Goal: Task Accomplishment & Management: Use online tool/utility

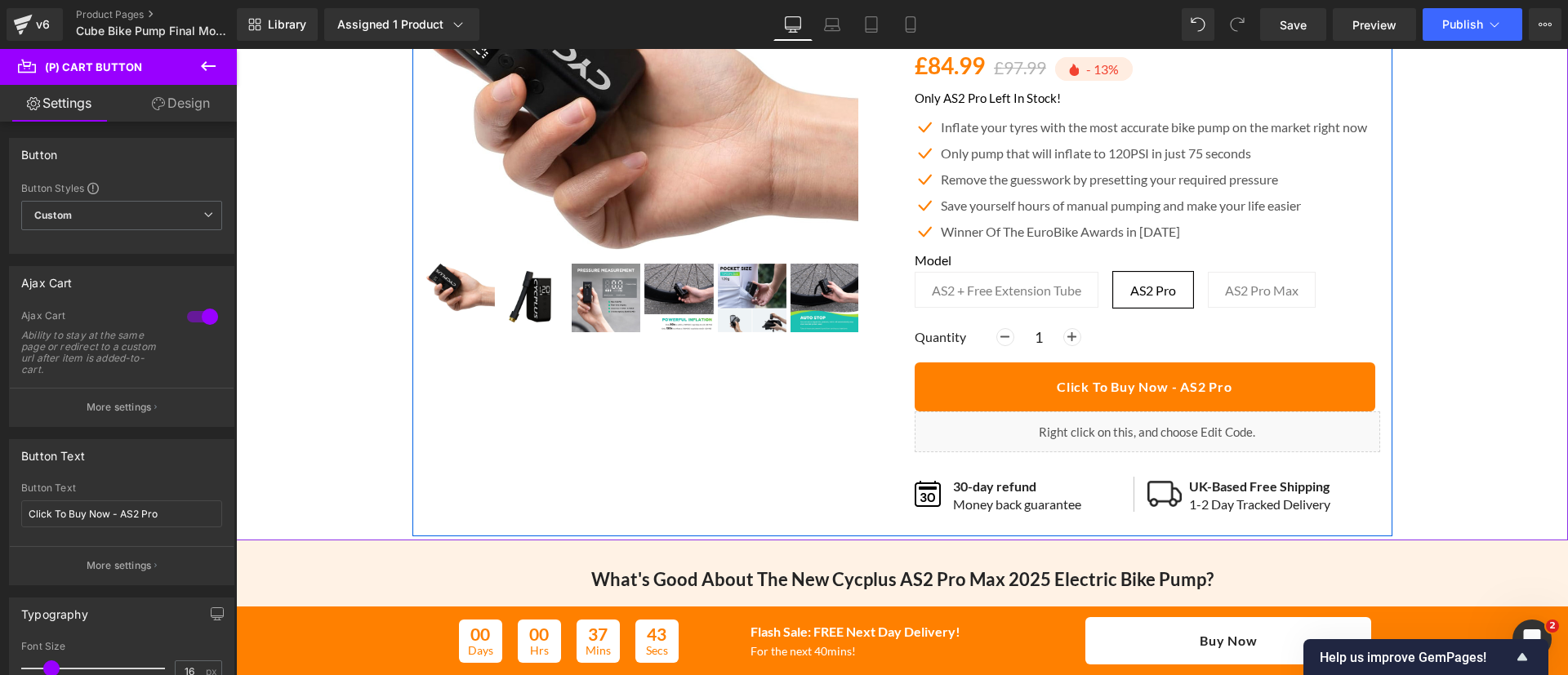
click at [772, 388] on div "Best Seller (P) Image ‹ ›" at bounding box center [902, 230] width 980 height 613
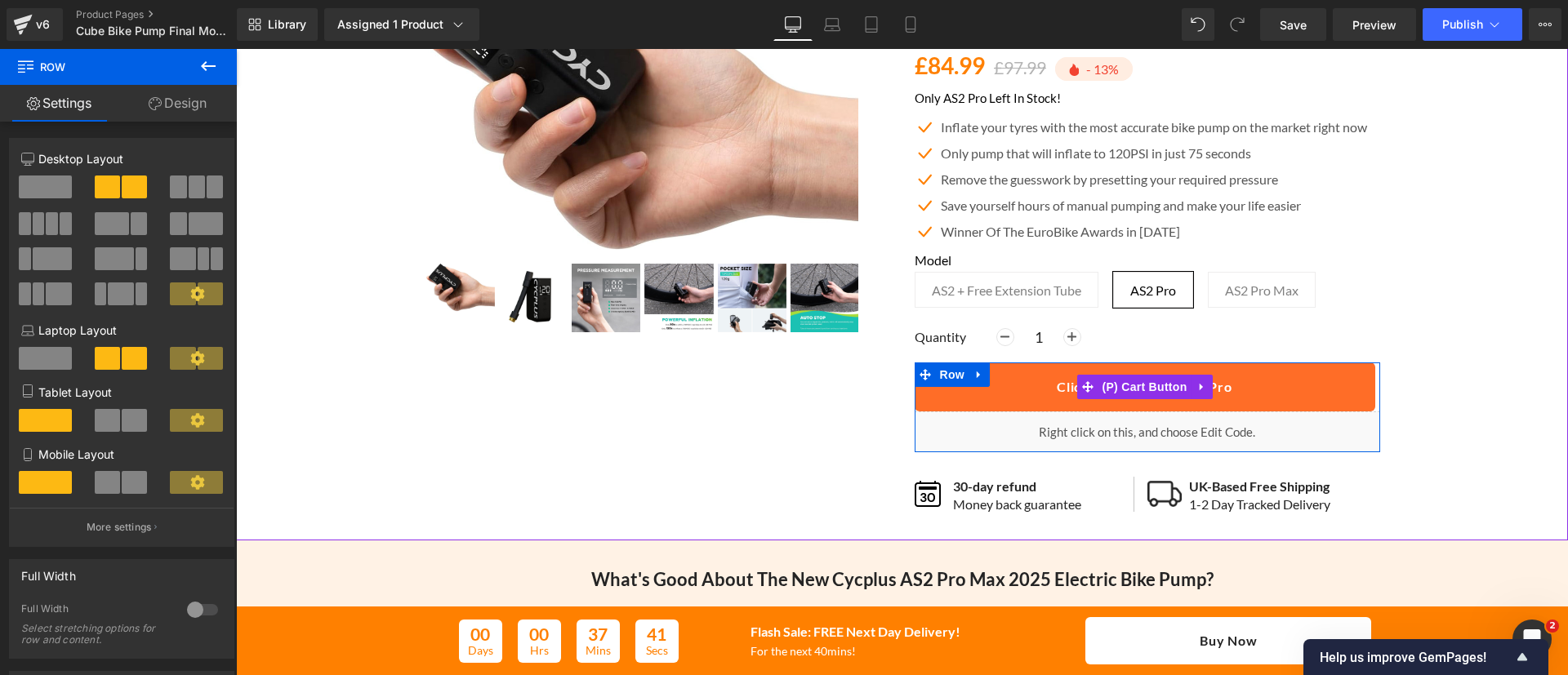
click at [1261, 387] on button "Click To Buy Now - AS2 Pro" at bounding box center [1145, 387] width 460 height 49
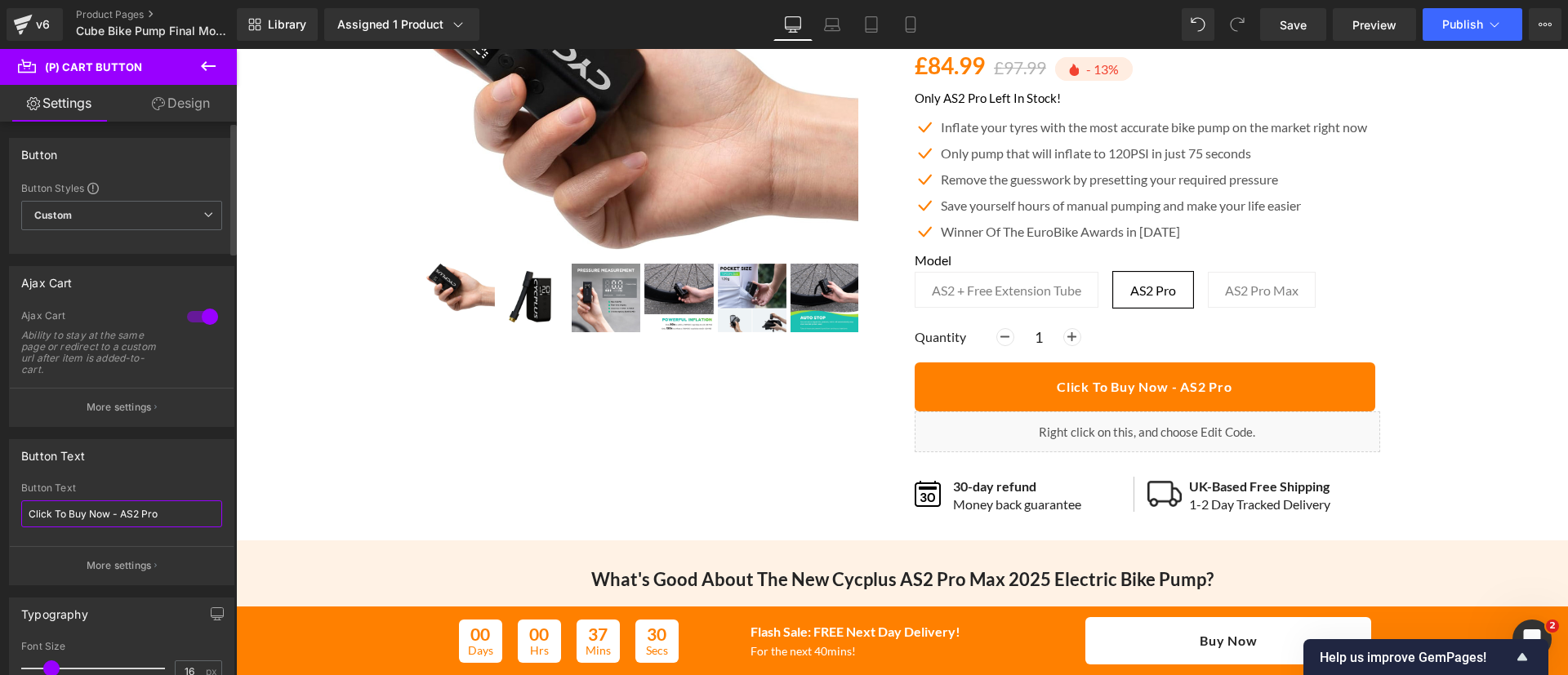
drag, startPoint x: 106, startPoint y: 509, endPoint x: 3, endPoint y: 519, distance: 103.5
click at [3, 519] on div "Button Text Click To Buy Now - AS2 Pro Button Text Click To Buy Now - AS2 Pro M…" at bounding box center [121, 506] width 244 height 159
type input "Add To Cart - AS2 Pro"
click at [186, 98] on link "Design" at bounding box center [180, 103] width 118 height 37
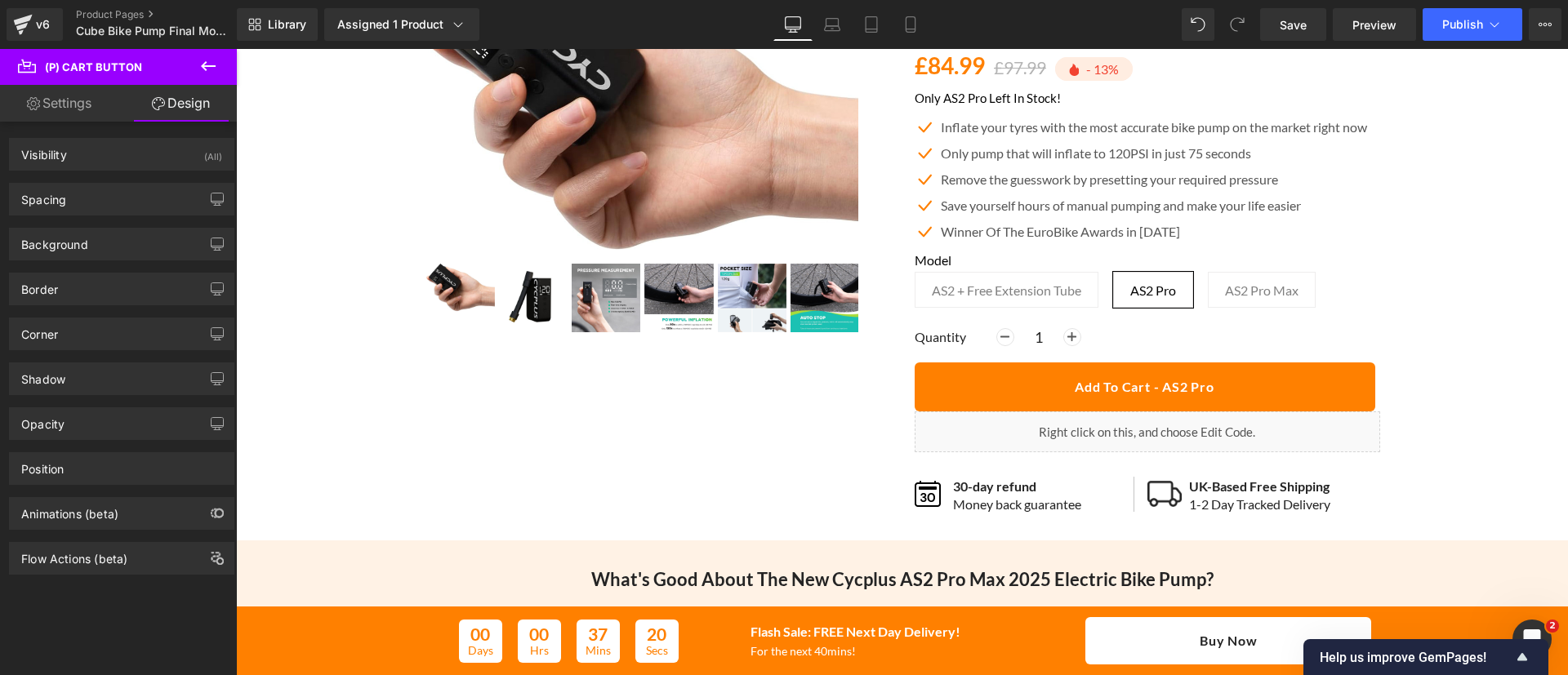
click at [81, 96] on link "Settings" at bounding box center [59, 103] width 118 height 37
type input "100"
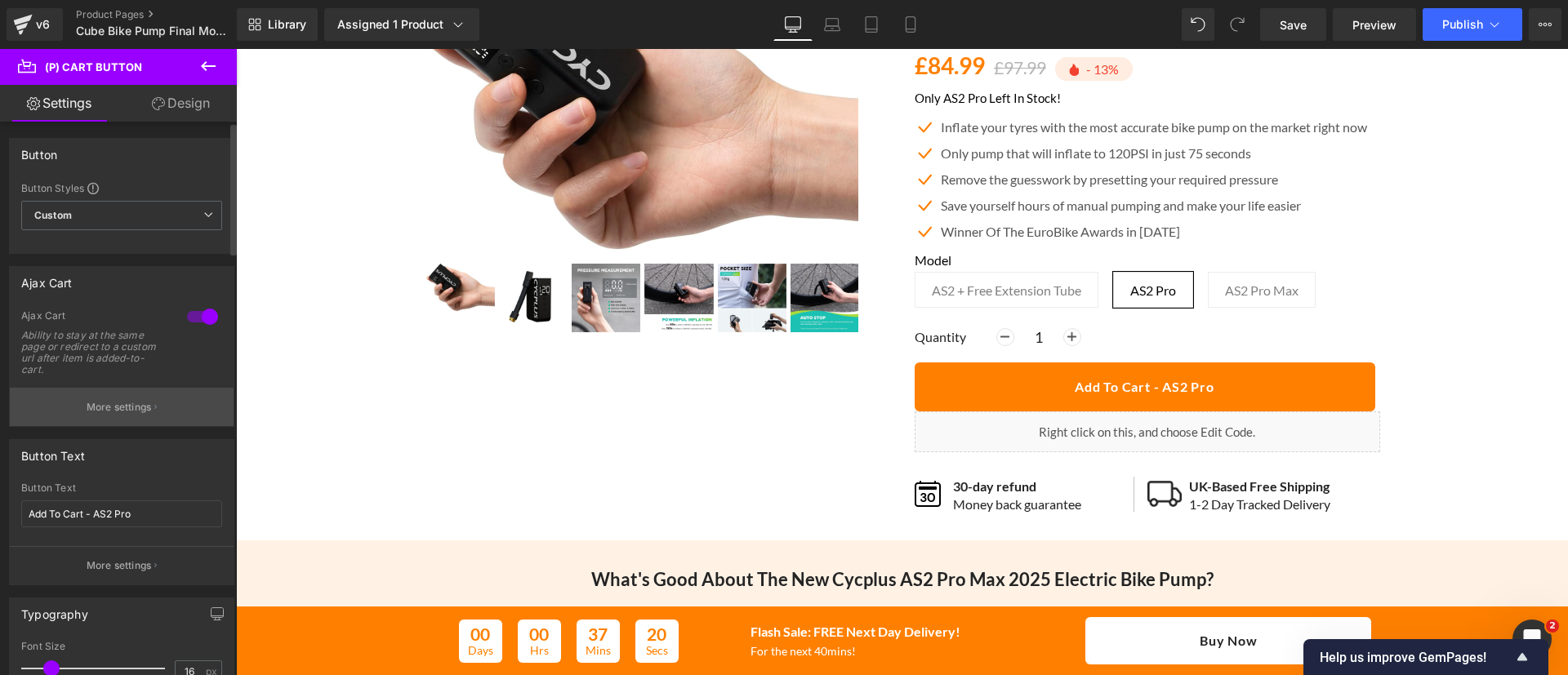
click at [166, 411] on button "More settings" at bounding box center [121, 407] width 223 height 38
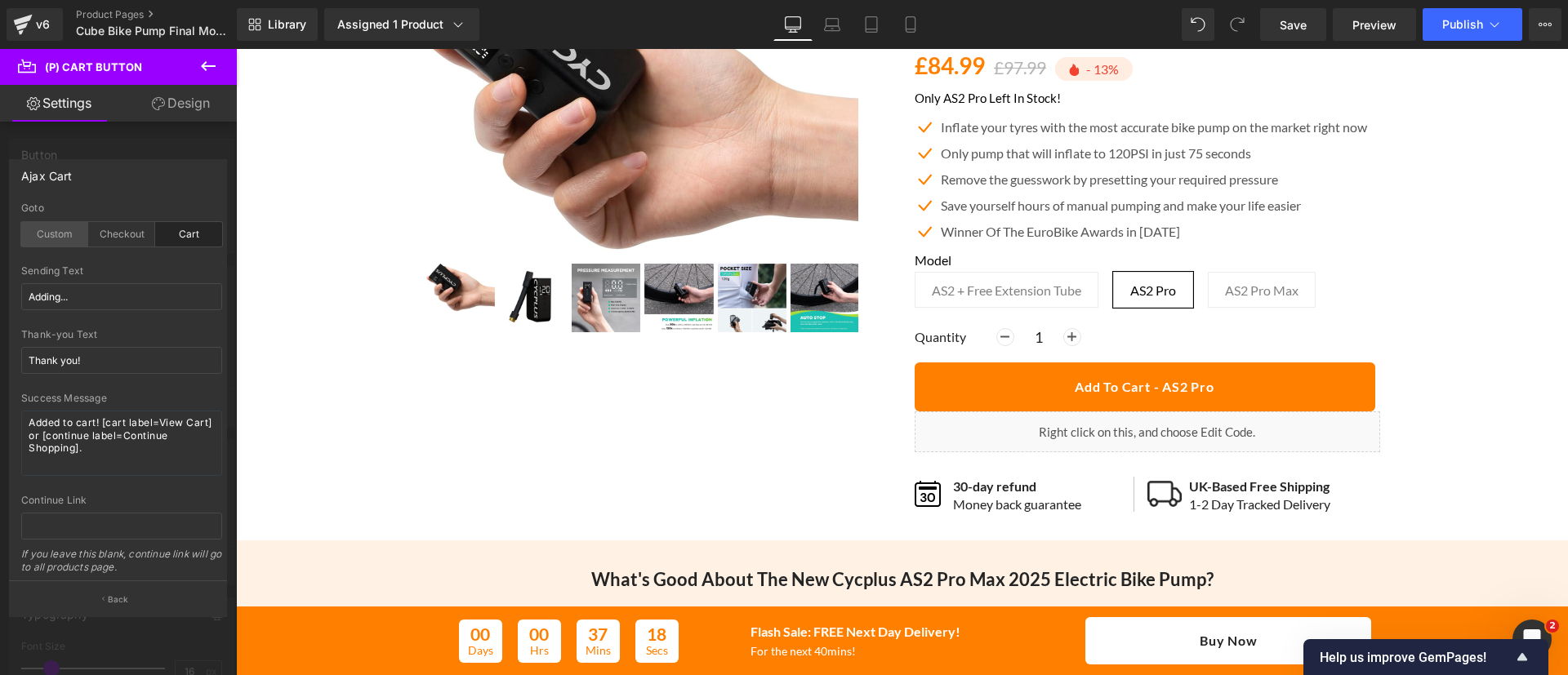
click at [43, 223] on div "Custom" at bounding box center [54, 233] width 67 height 25
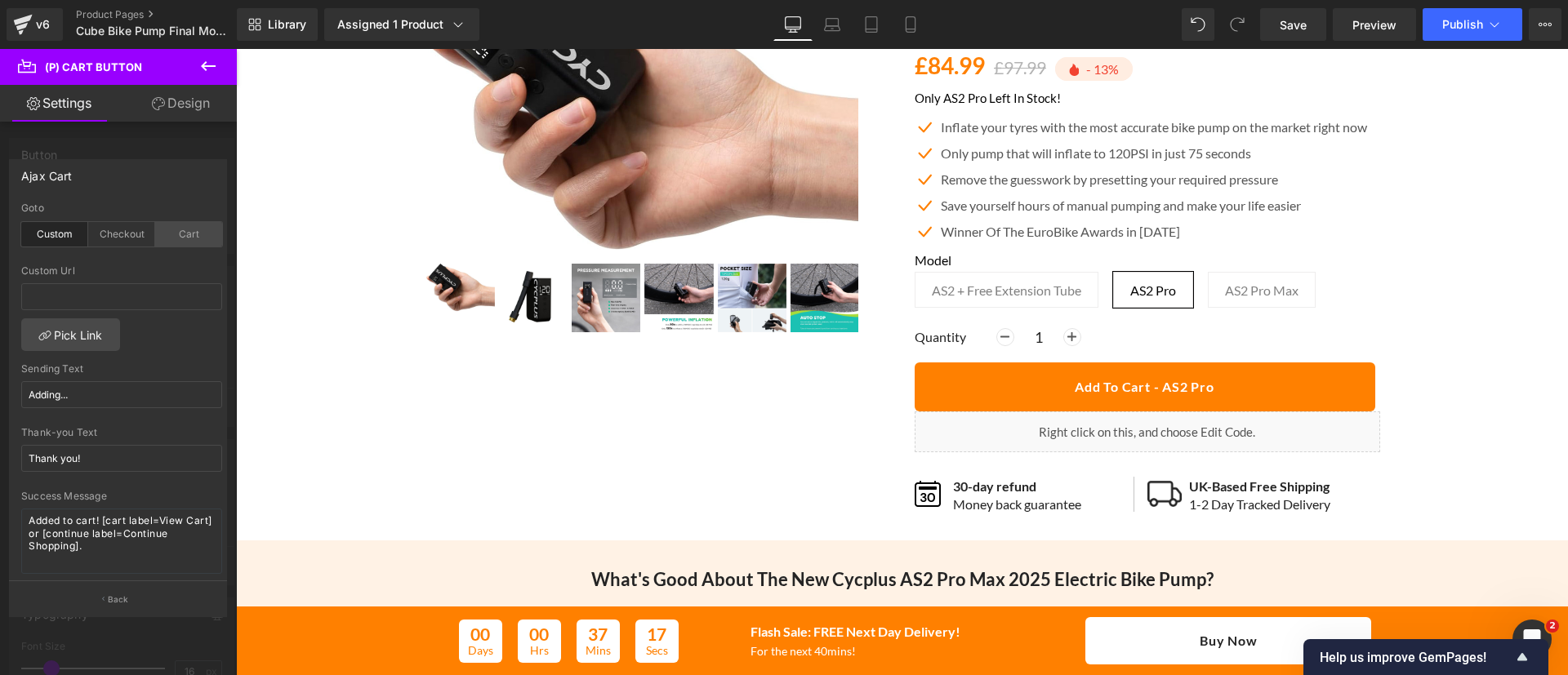
click at [178, 232] on div "Cart" at bounding box center [189, 233] width 67 height 25
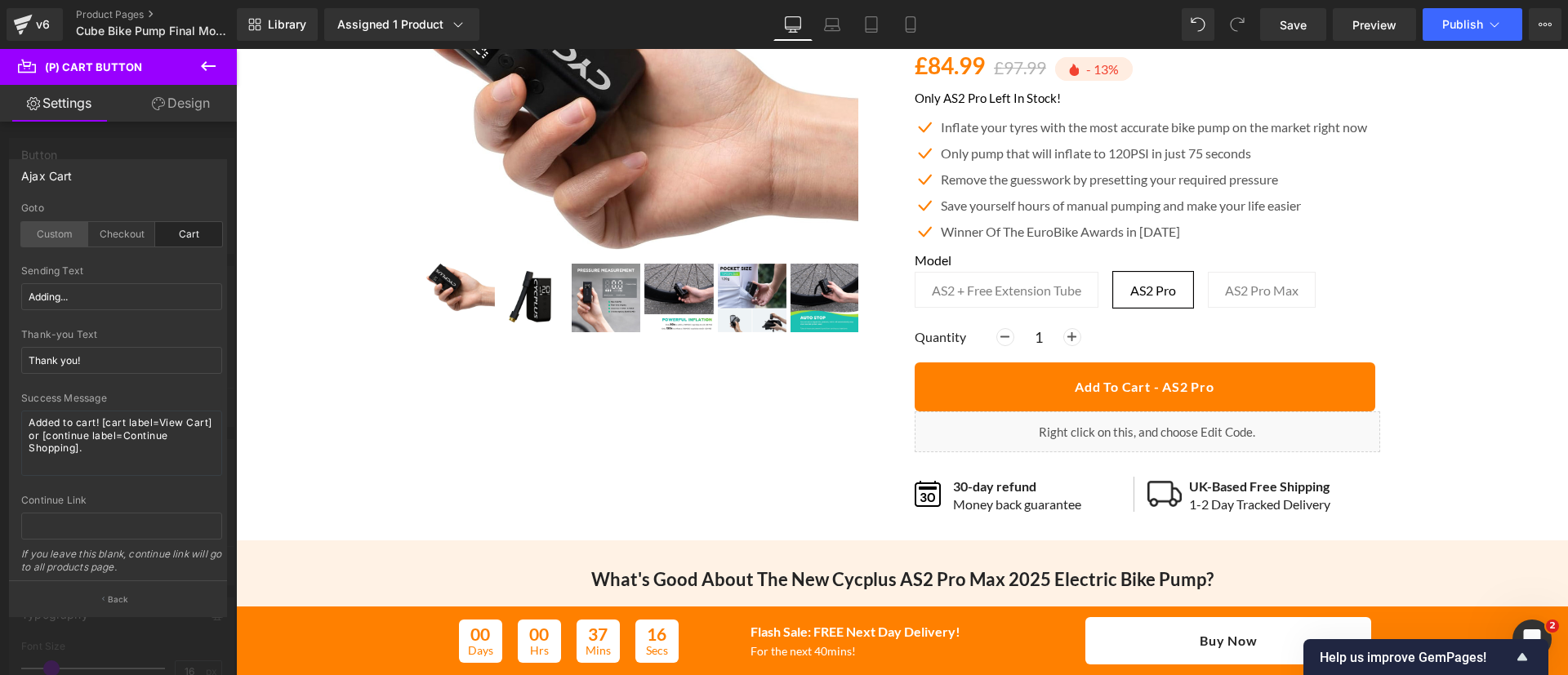
click at [31, 233] on div "Custom" at bounding box center [54, 233] width 67 height 25
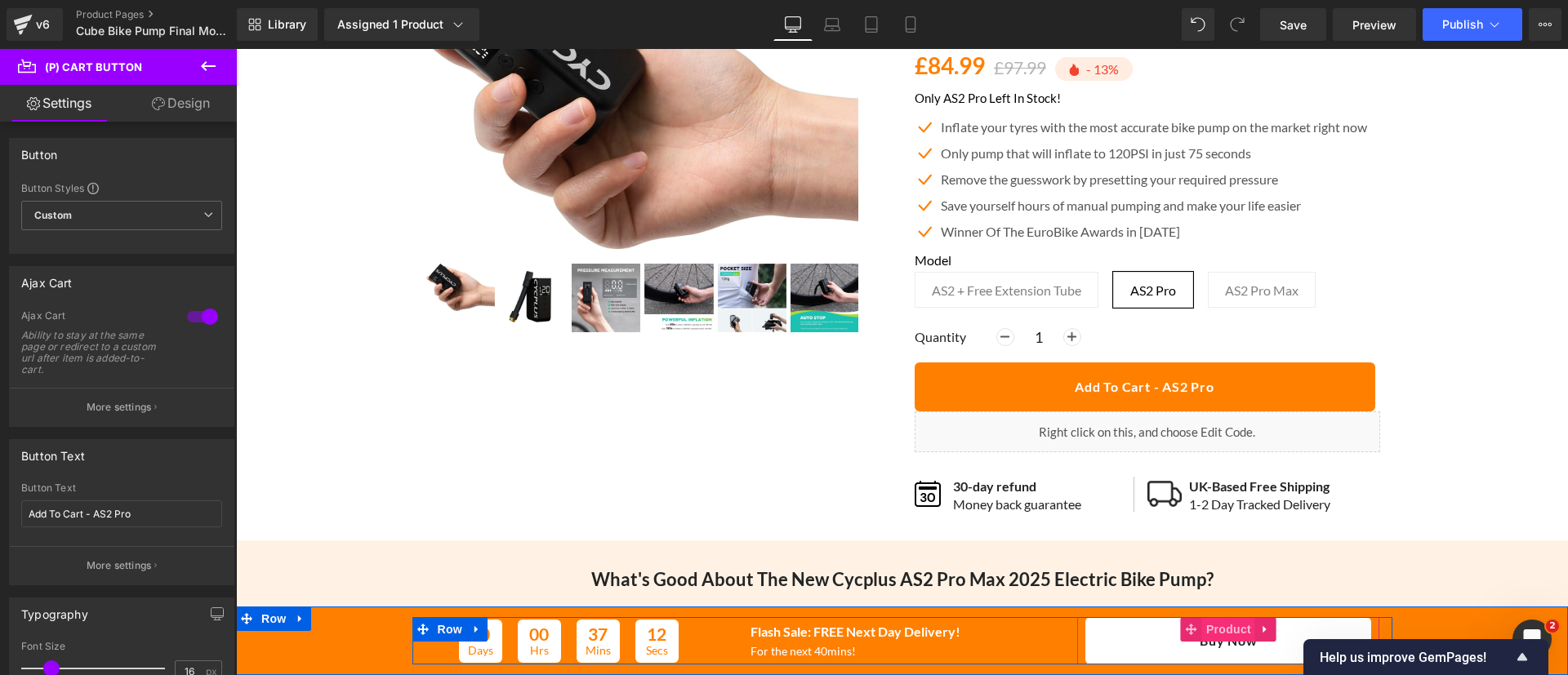
click at [1215, 628] on span "Product" at bounding box center [1228, 629] width 53 height 25
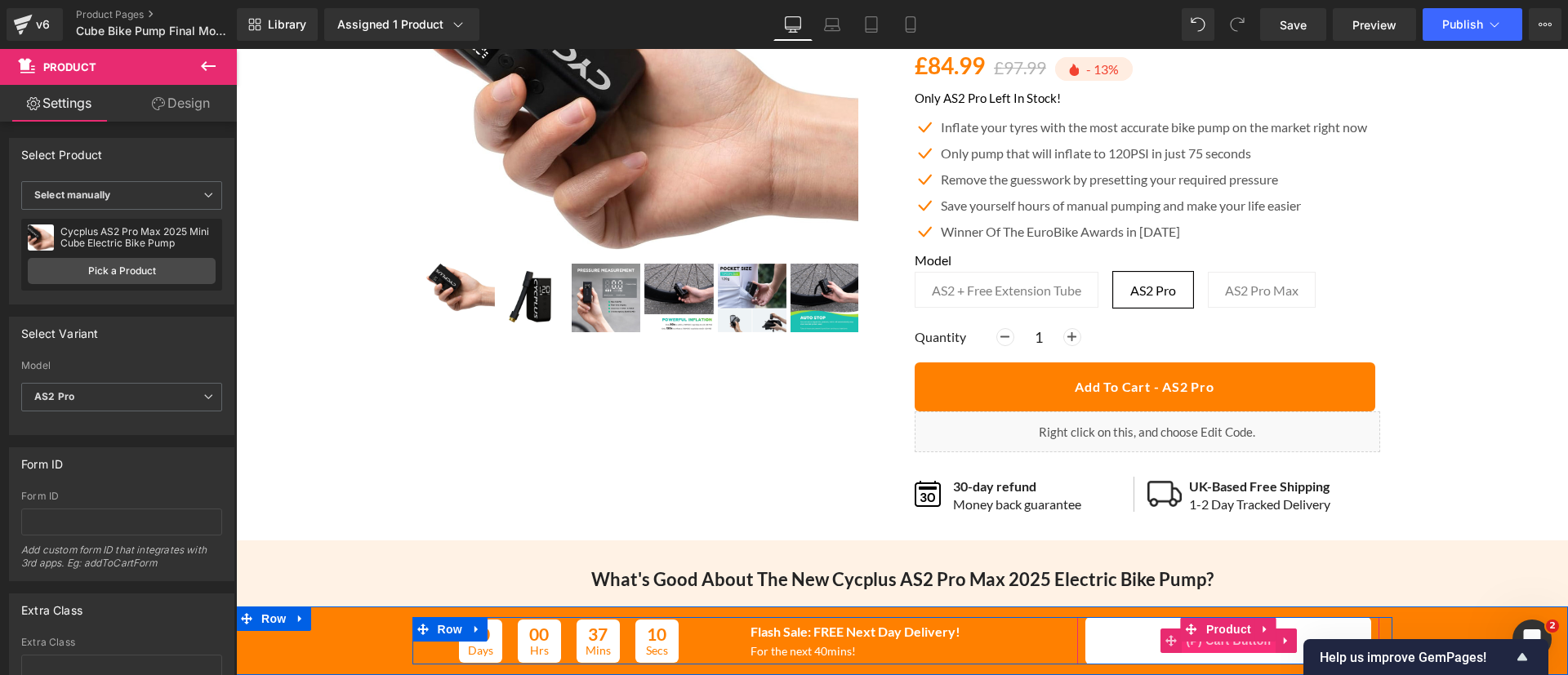
click at [1218, 649] on span "(P) Cart Button" at bounding box center [1228, 640] width 93 height 25
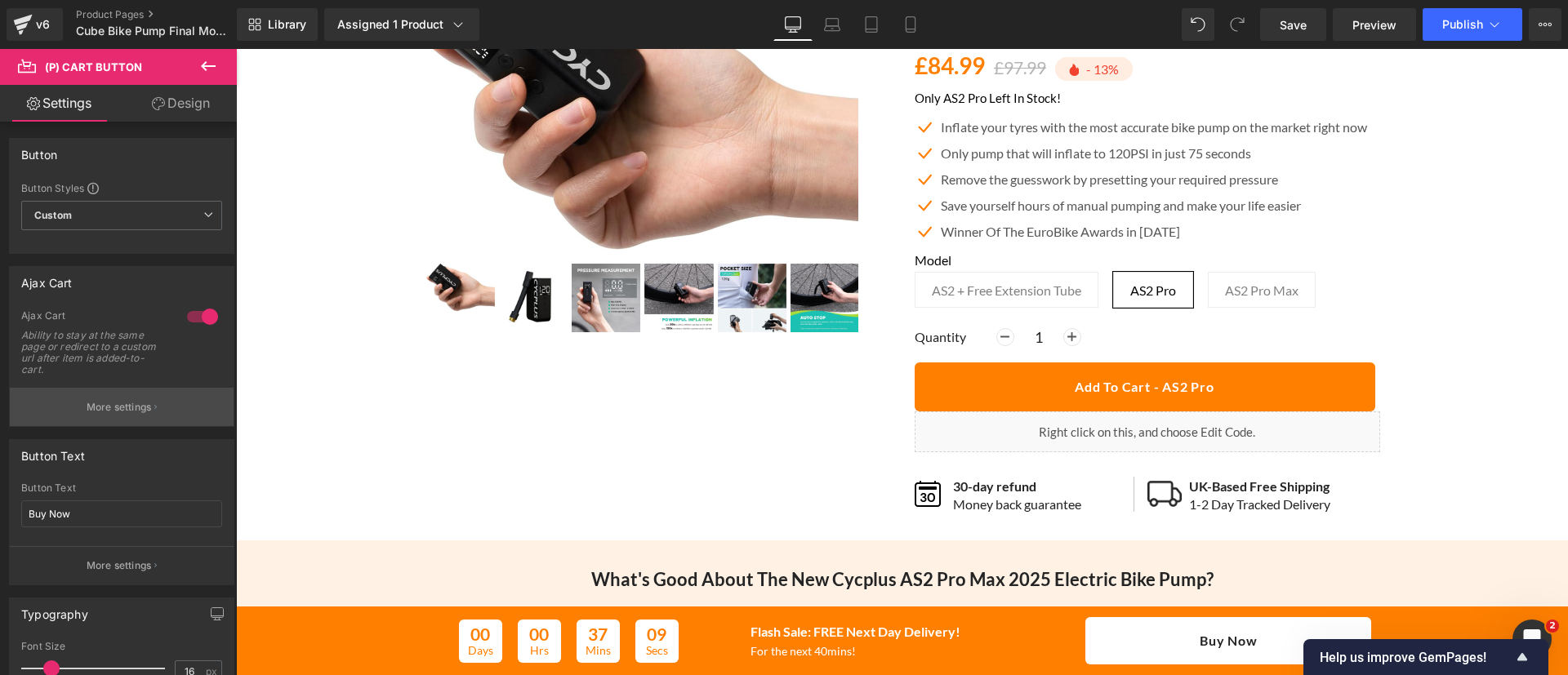
click at [116, 397] on button "More settings" at bounding box center [121, 407] width 223 height 38
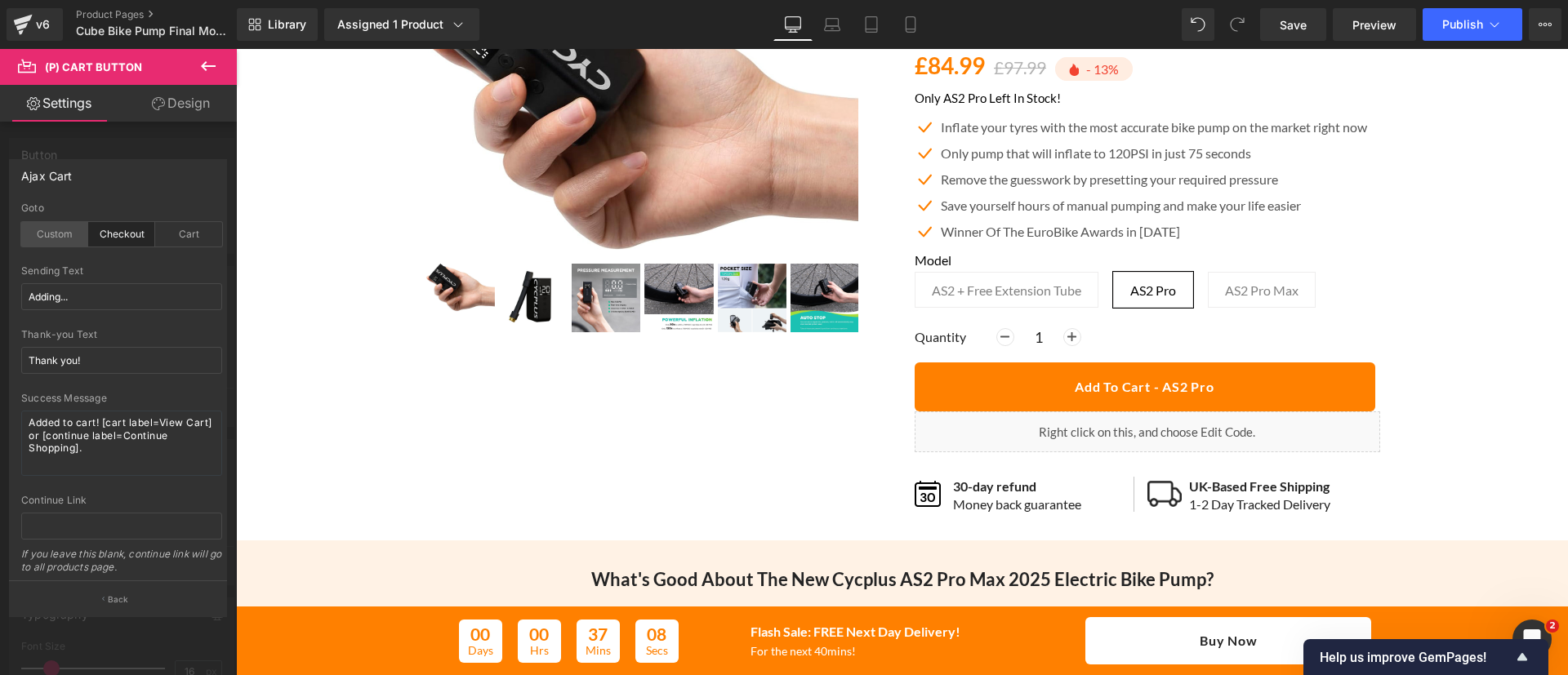
click at [34, 237] on div "Custom" at bounding box center [54, 233] width 67 height 25
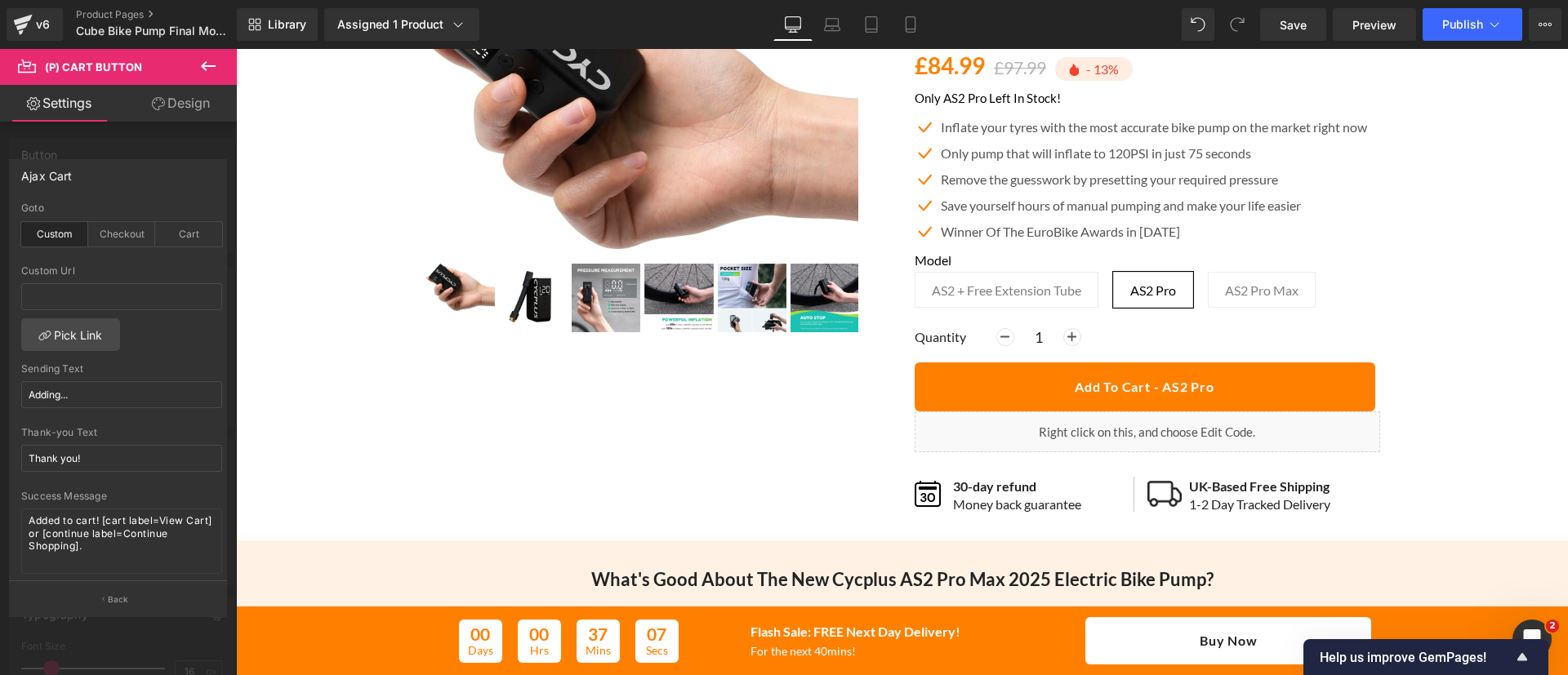
click at [91, 153] on div at bounding box center [118, 366] width 237 height 634
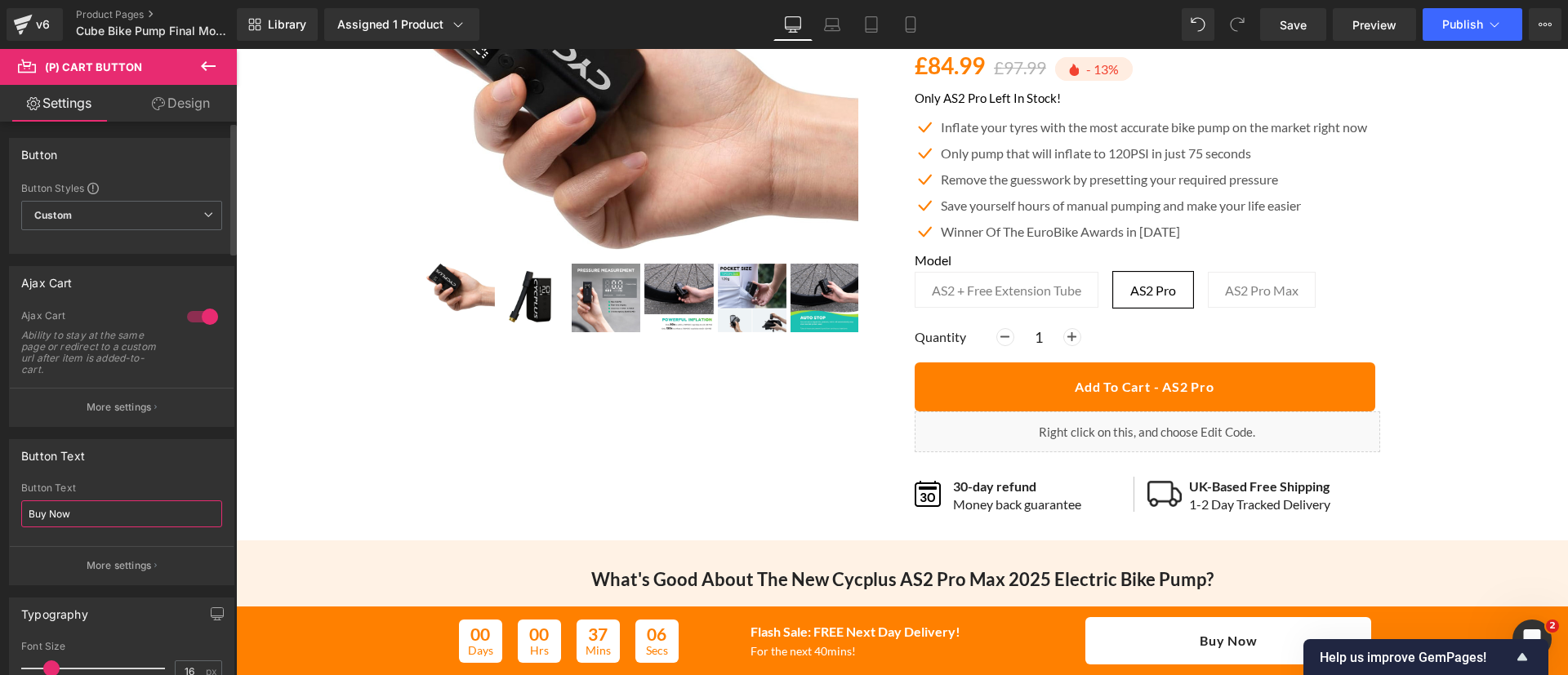
click at [101, 510] on input "Buy Now" at bounding box center [121, 514] width 200 height 27
type input "Add To Cart"
click at [1287, 29] on span "Save" at bounding box center [1293, 25] width 27 height 17
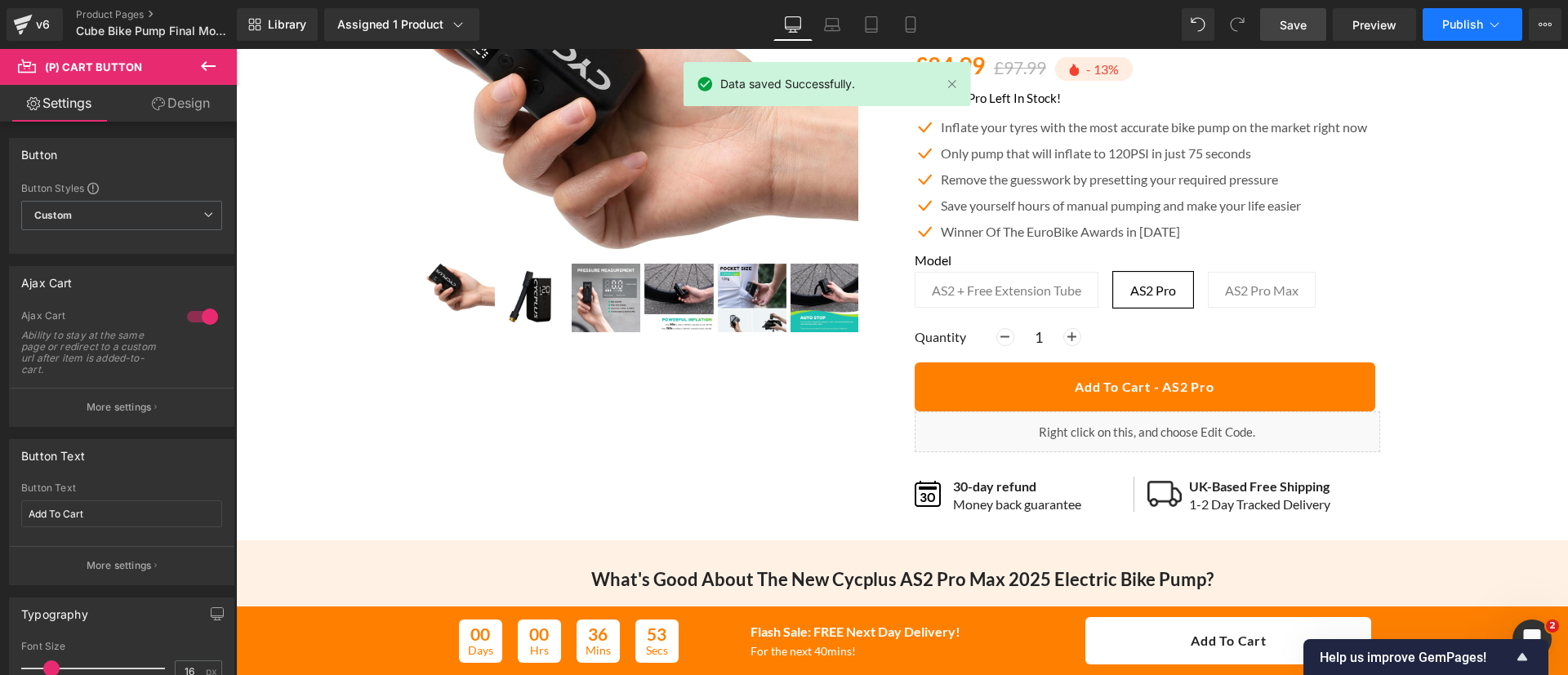
click at [1488, 19] on icon at bounding box center [1494, 24] width 16 height 16
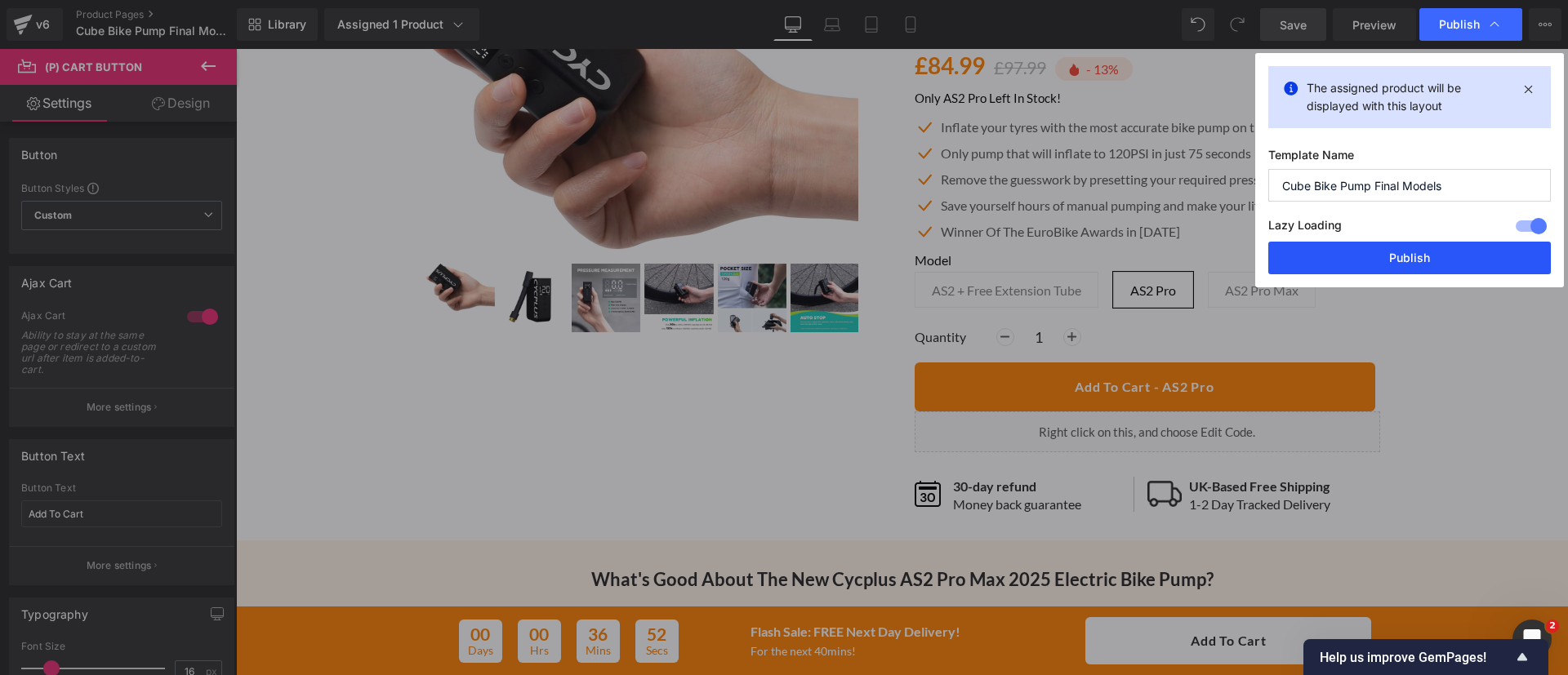
click at [1319, 264] on button "Publish" at bounding box center [1409, 258] width 283 height 32
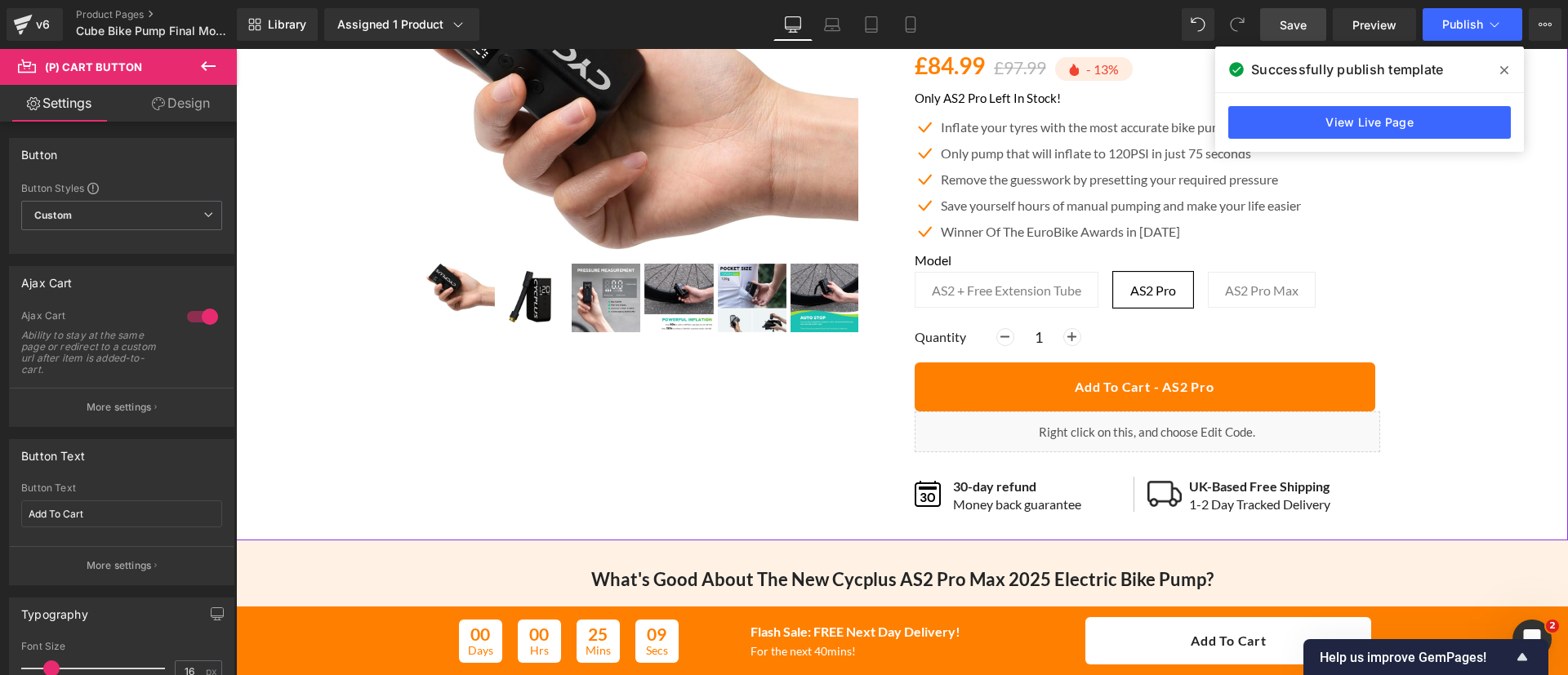
click at [257, 433] on div "Best Seller" at bounding box center [901, 230] width 1316 height 613
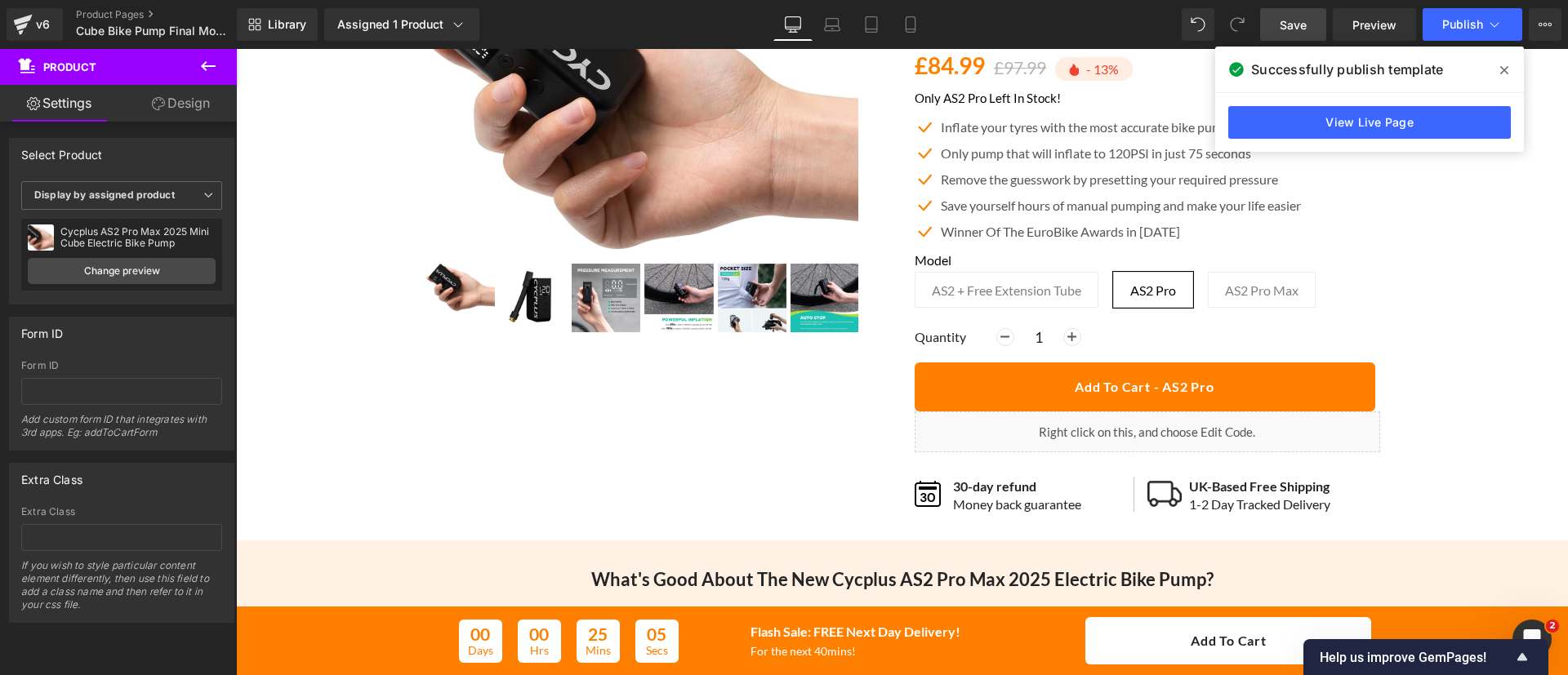
click at [1295, 10] on link "Save" at bounding box center [1293, 25] width 66 height 32
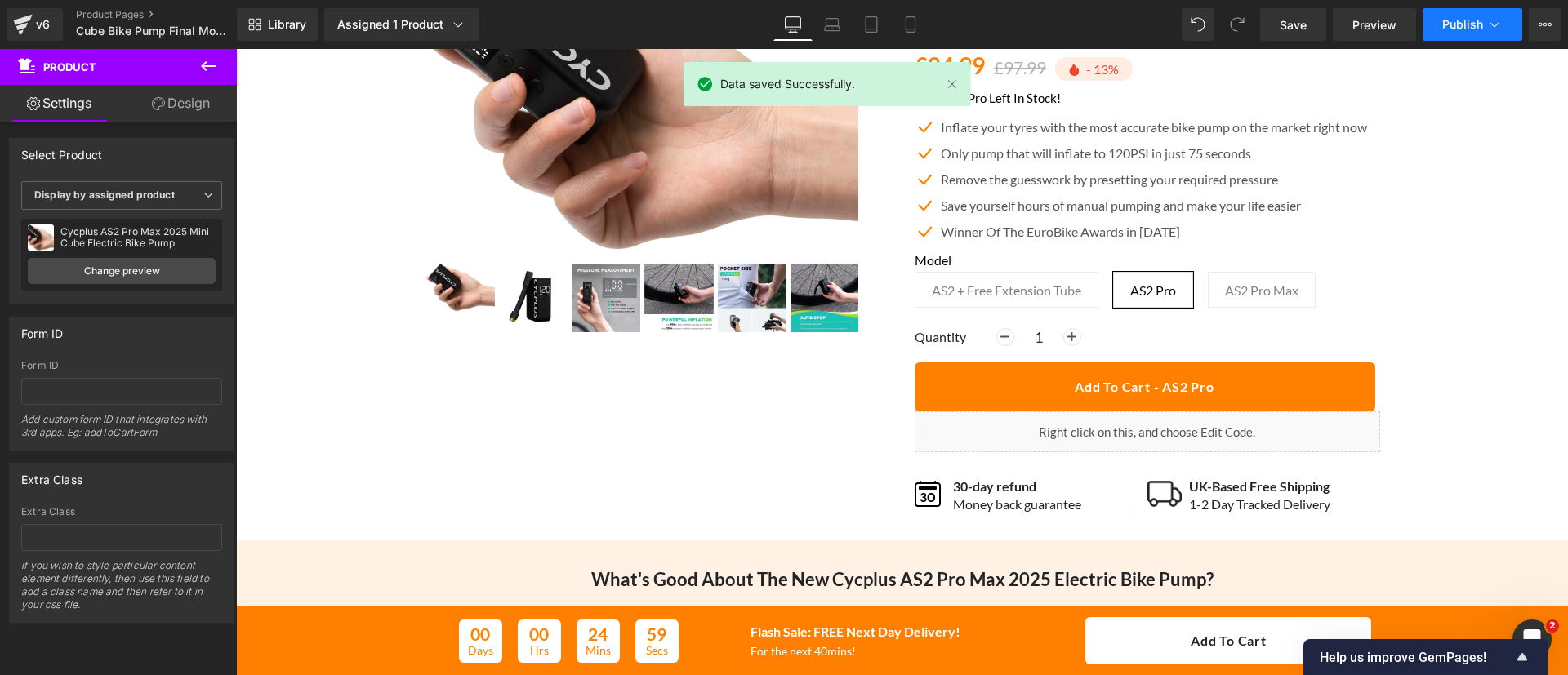
click at [1456, 32] on button "Publish" at bounding box center [1472, 25] width 99 height 32
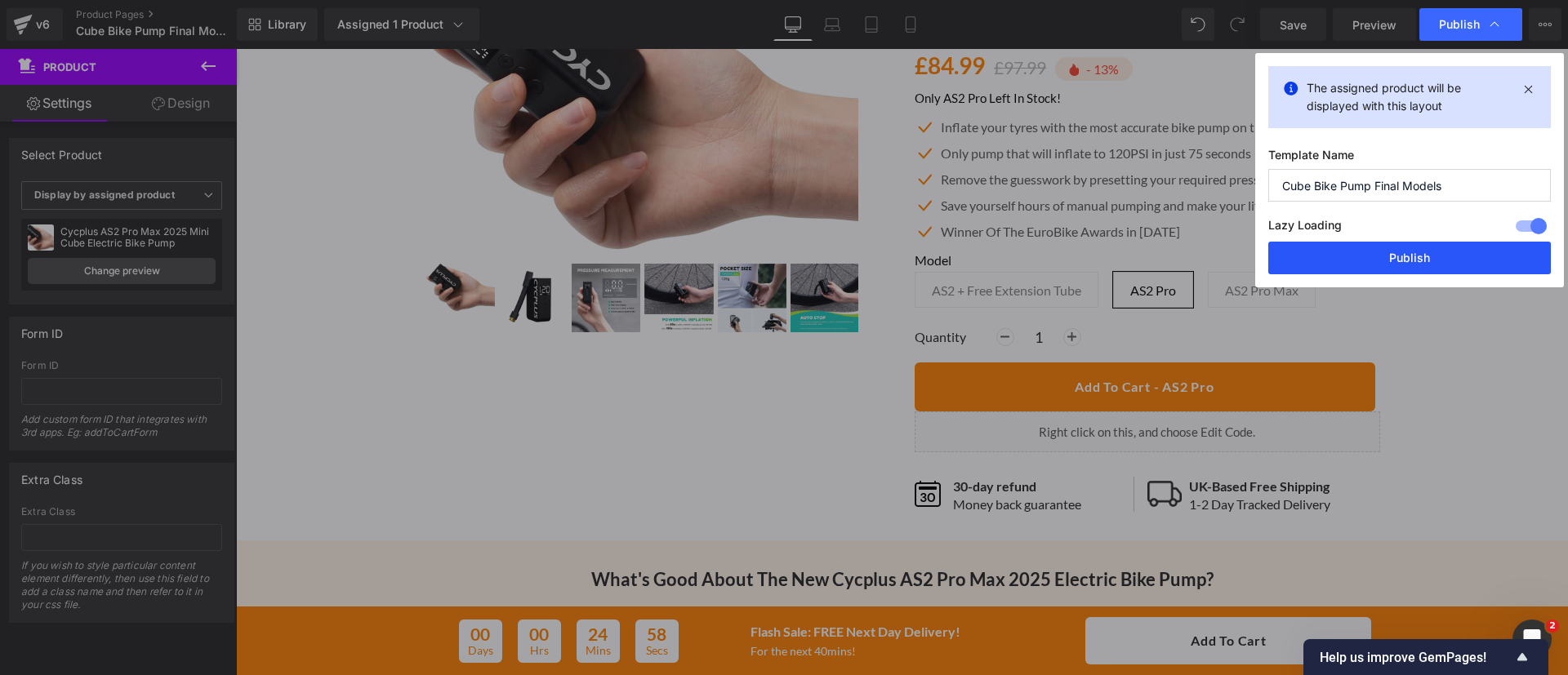
click at [1317, 264] on button "Publish" at bounding box center [1409, 258] width 283 height 32
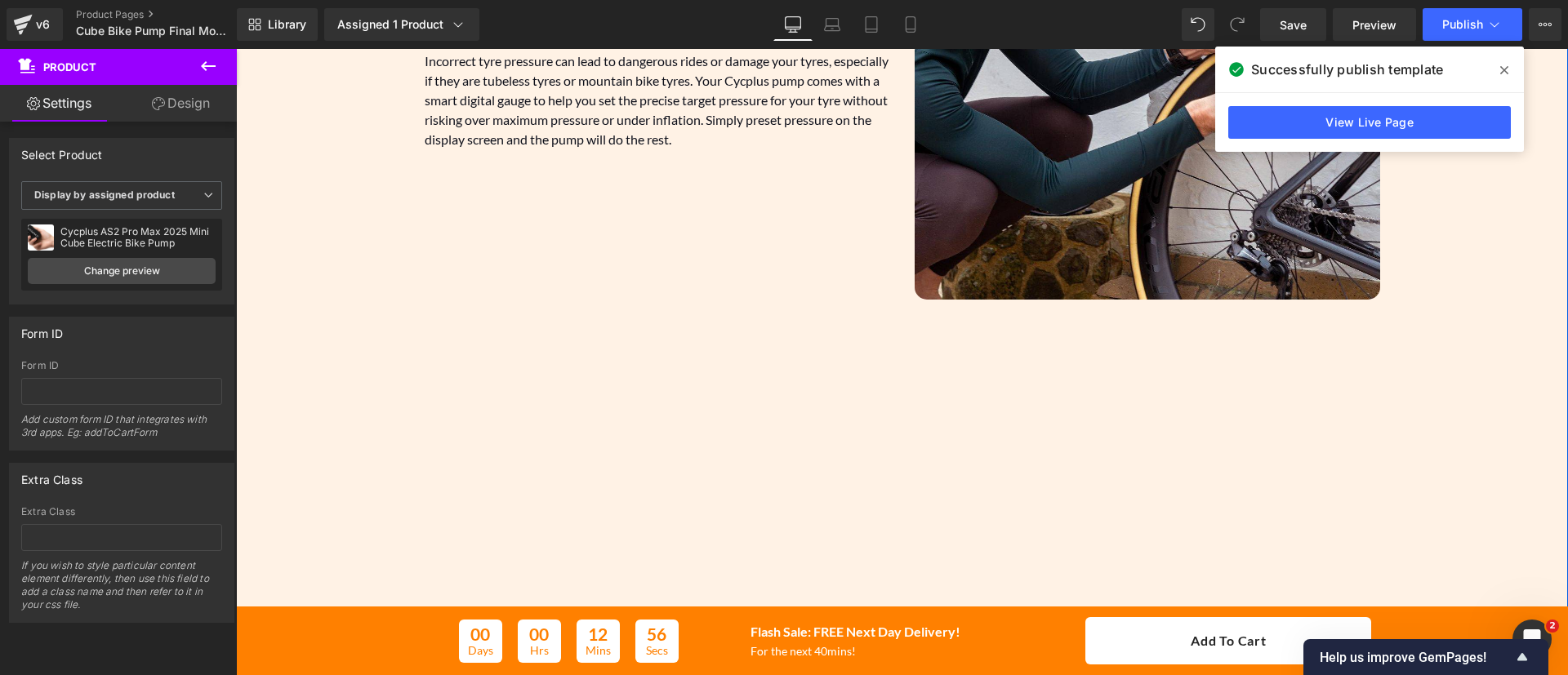
scroll to position [1153, 0]
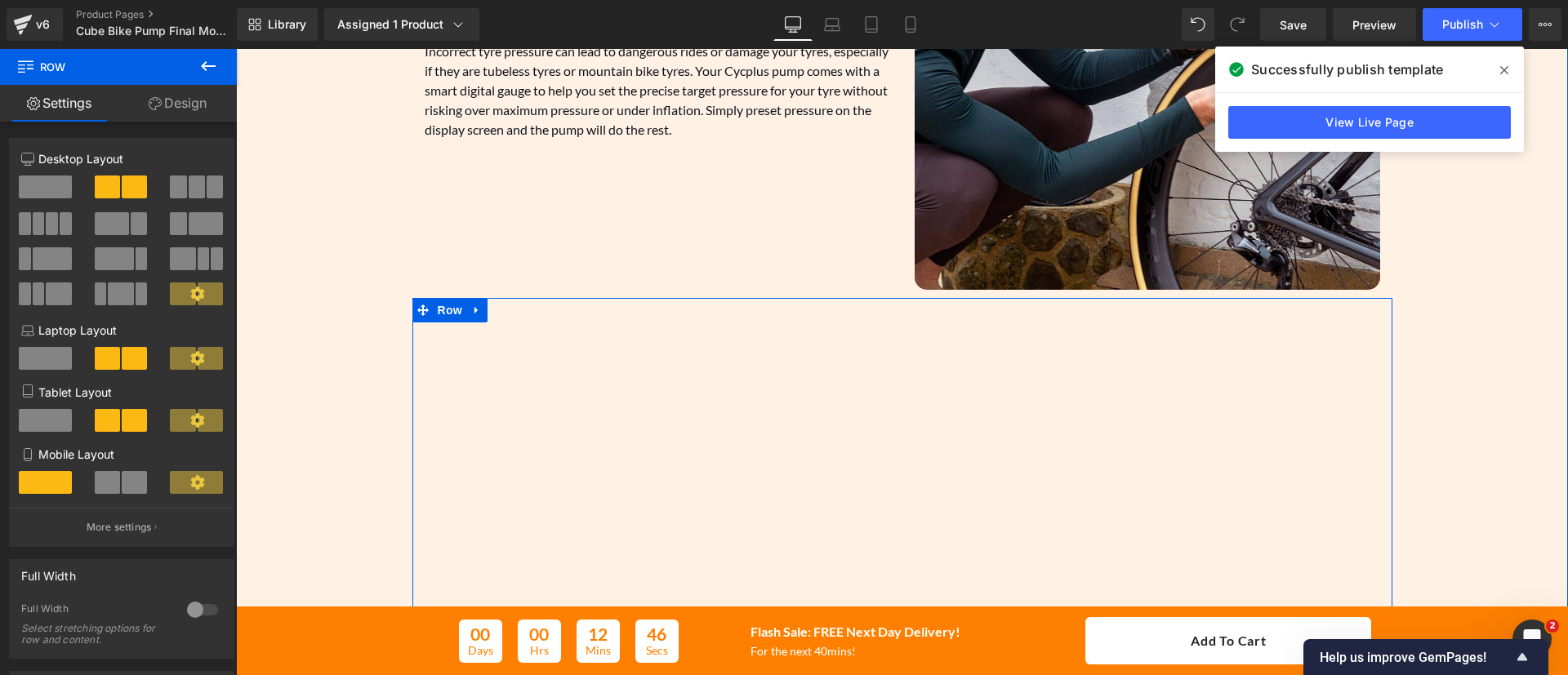
scroll to position [1210, 0]
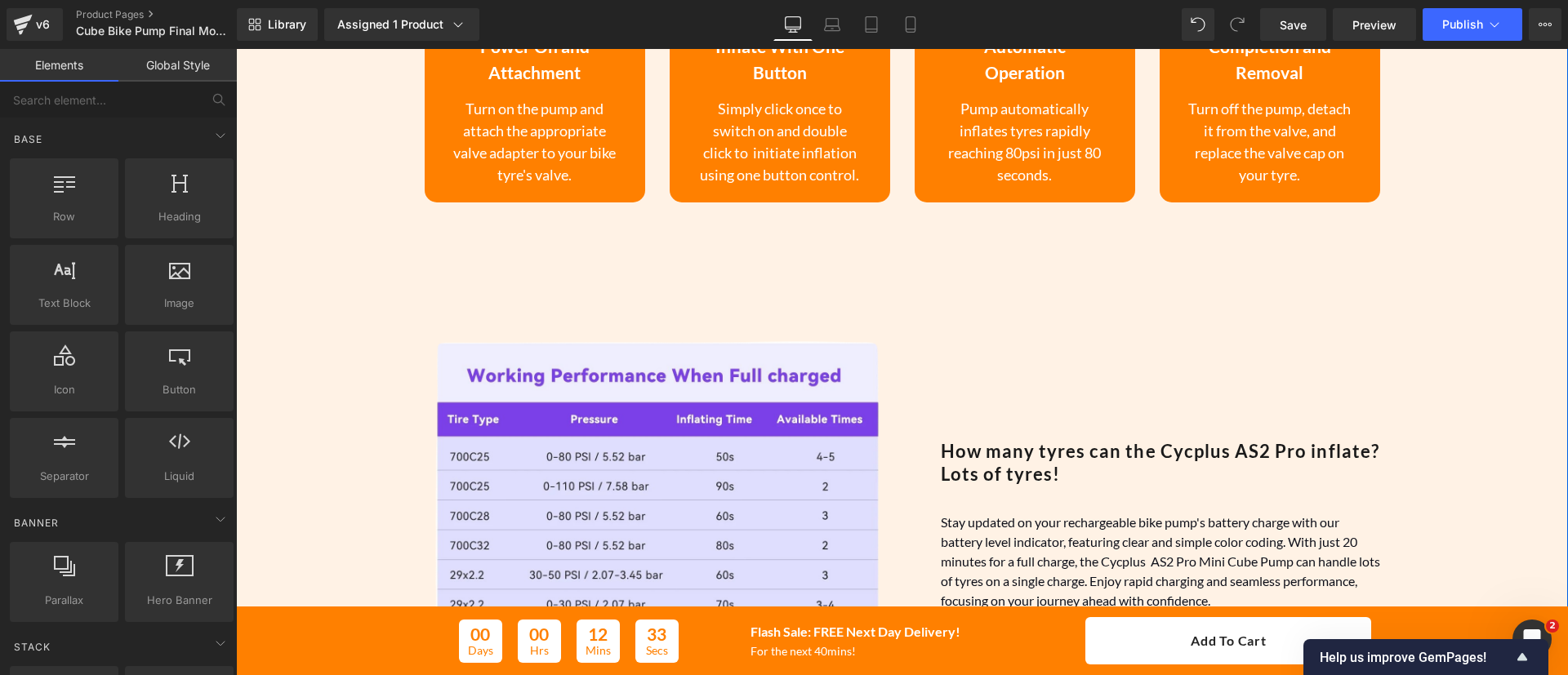
scroll to position [2191, 0]
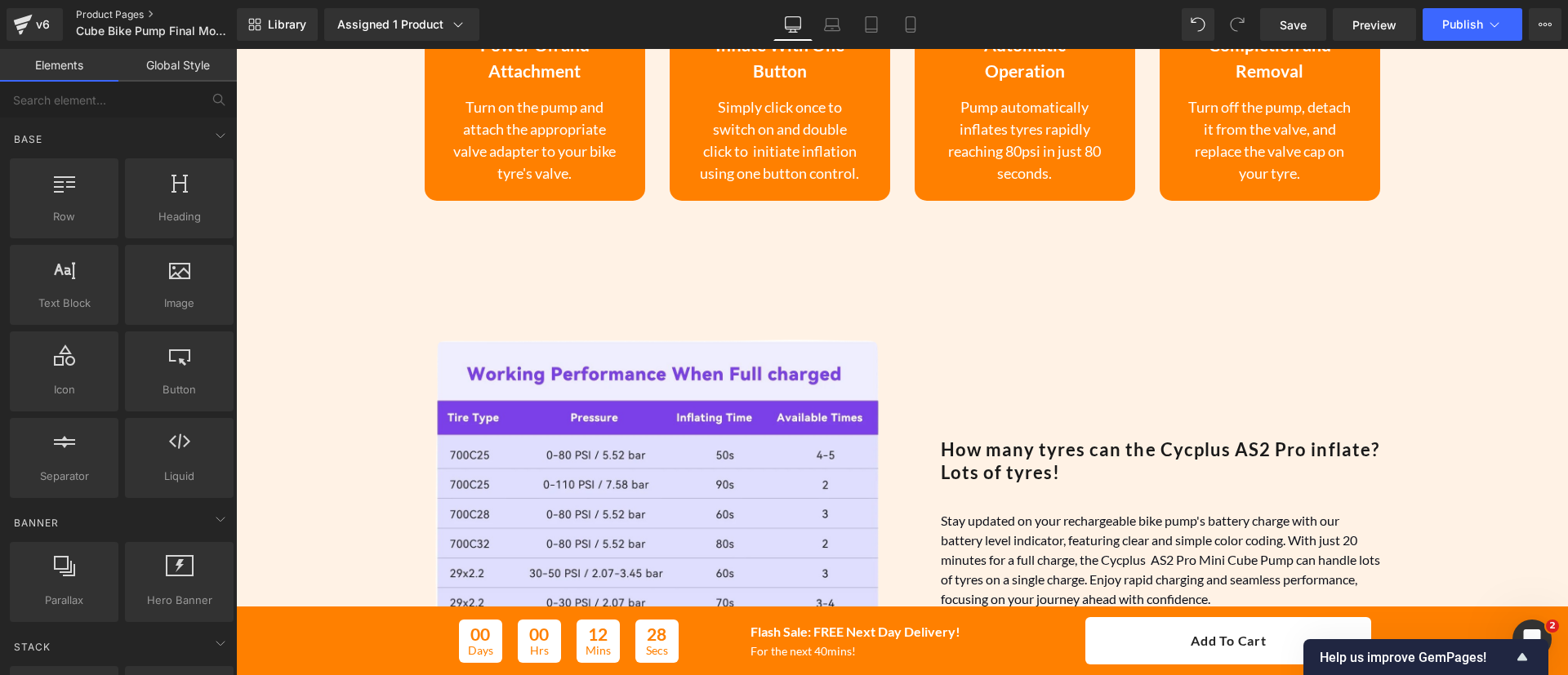
click at [135, 9] on link "Product Pages" at bounding box center [169, 14] width 188 height 13
